Goal: Information Seeking & Learning: Find specific fact

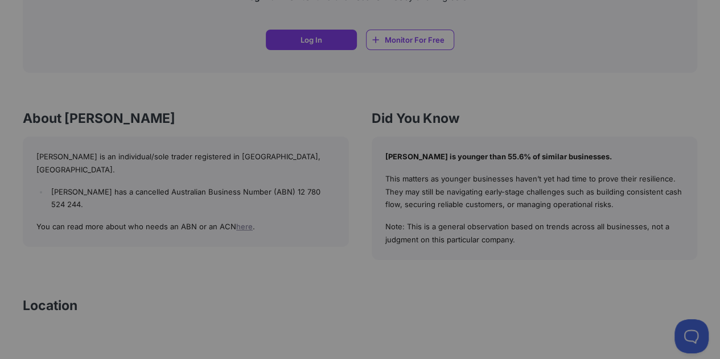
scroll to position [947, 0]
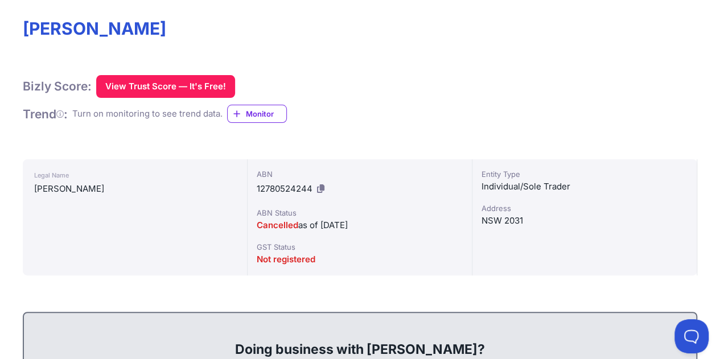
scroll to position [164, 0]
click at [109, 37] on h1 "[PERSON_NAME]" at bounding box center [360, 29] width 674 height 20
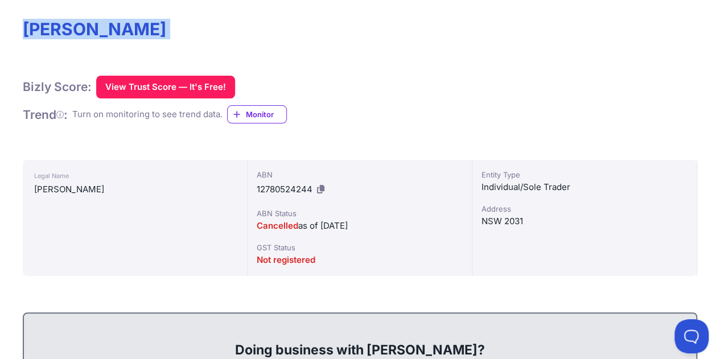
click at [109, 37] on h1 "[PERSON_NAME]" at bounding box center [360, 29] width 674 height 20
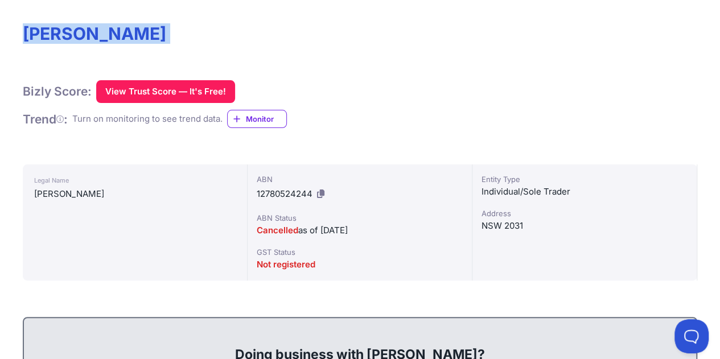
scroll to position [159, 0]
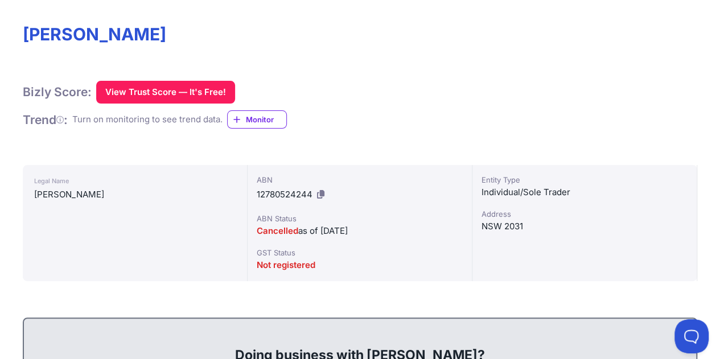
click at [304, 195] on span "12780524244" at bounding box center [285, 194] width 56 height 11
click at [325, 196] on button at bounding box center [321, 194] width 12 height 18
click at [507, 220] on div "NSW 2031" at bounding box center [584, 227] width 206 height 14
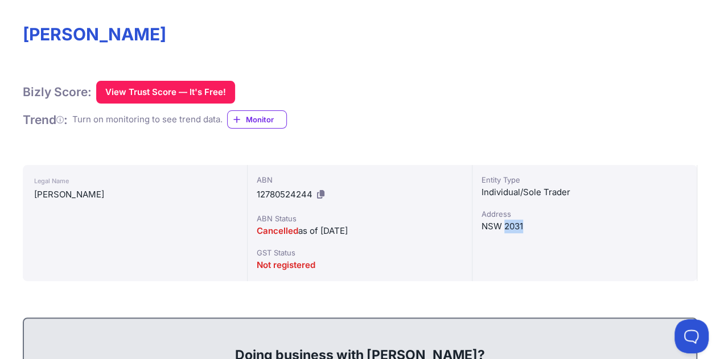
click at [507, 220] on div "NSW 2031" at bounding box center [584, 227] width 206 height 14
copy div "NSW 2031"
